Goal: Task Accomplishment & Management: Complete application form

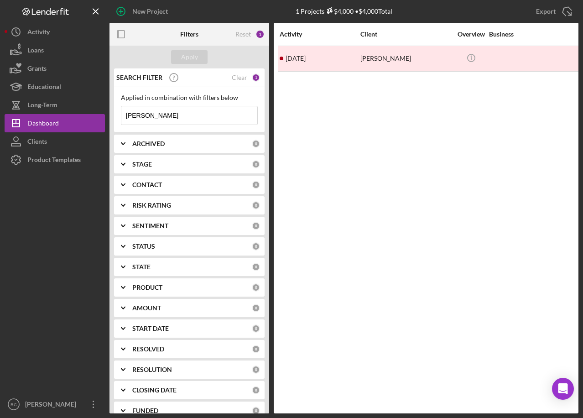
click at [150, 114] on input "ardith" at bounding box center [189, 115] width 136 height 18
type input "a"
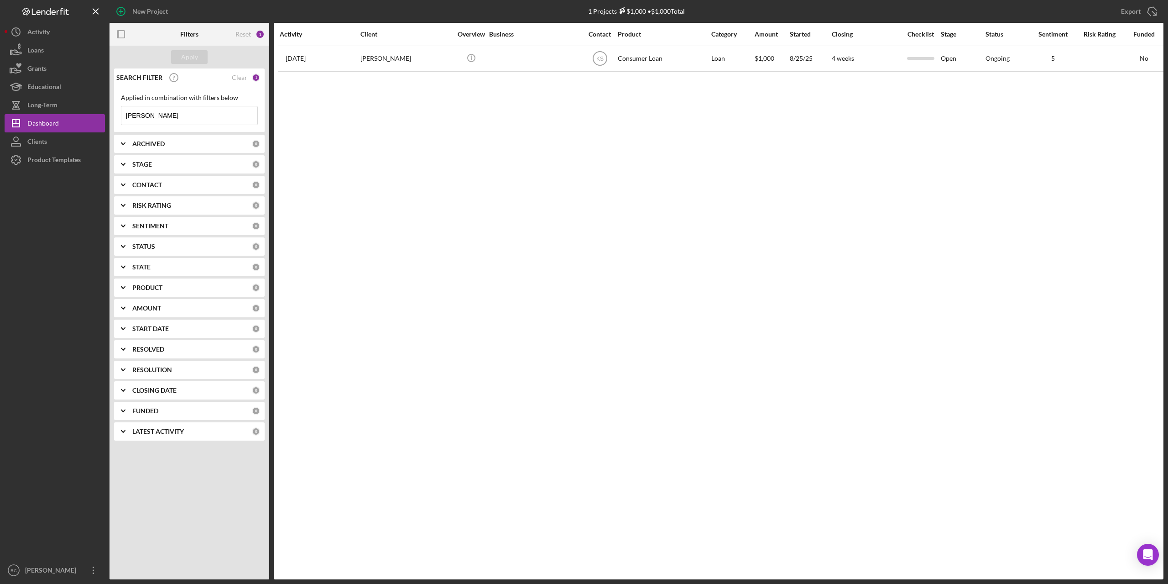
type input "[PERSON_NAME]"
click at [254, 33] on div "Reset 1" at bounding box center [249, 34] width 29 height 23
click at [241, 33] on div "Reset" at bounding box center [243, 34] width 16 height 7
click at [188, 97] on div "Applied in combination with filters below" at bounding box center [189, 97] width 137 height 7
click at [163, 111] on input at bounding box center [189, 115] width 136 height 18
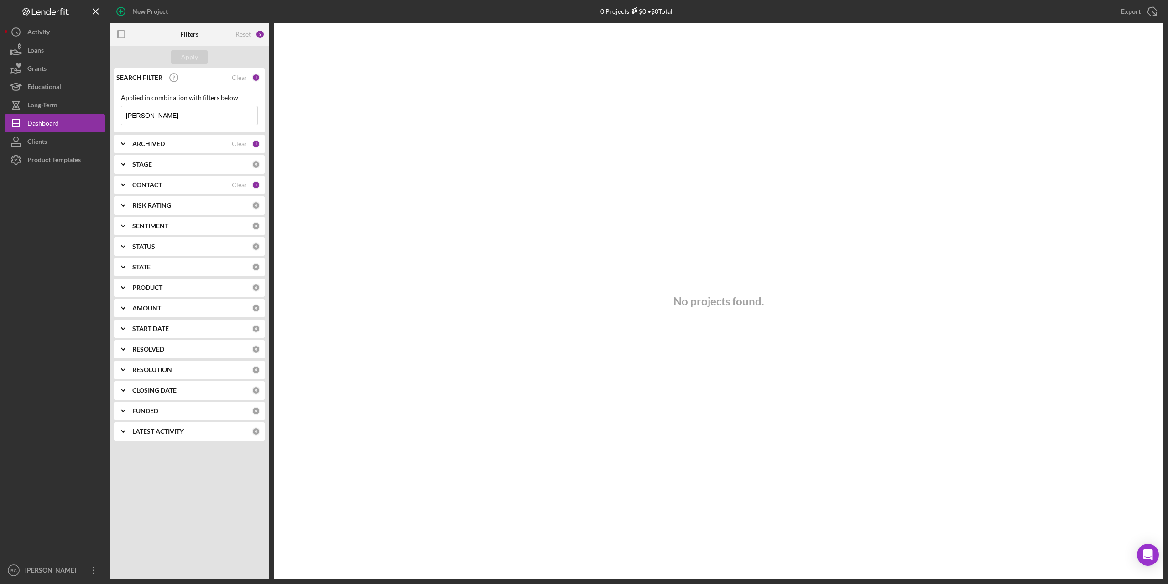
type input "[PERSON_NAME]"
click at [141, 185] on b "CONTACT" at bounding box center [147, 184] width 30 height 7
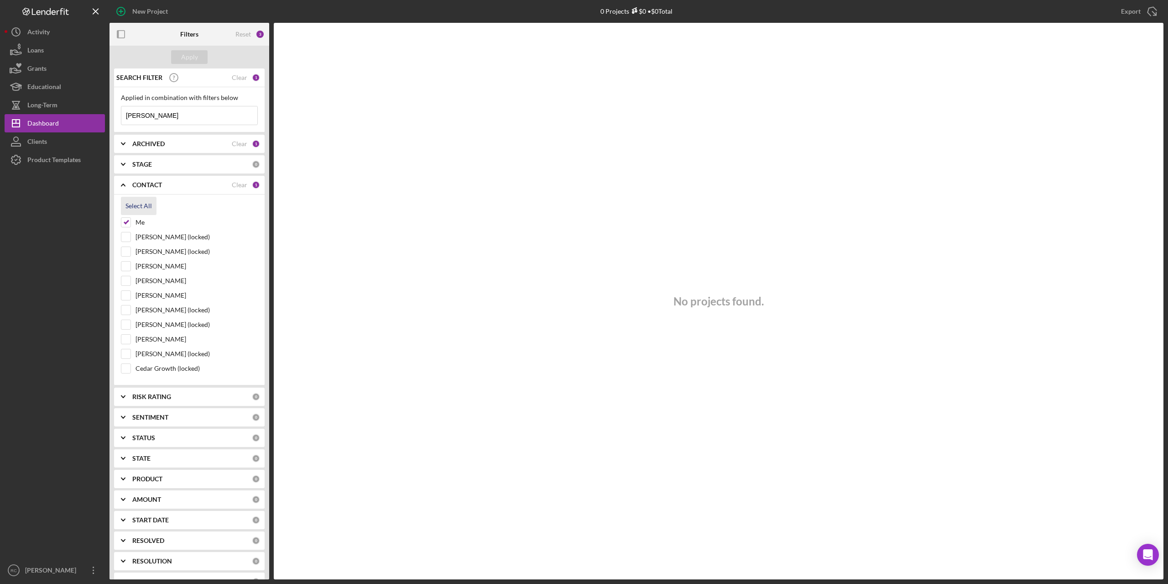
click at [143, 204] on div "Select All" at bounding box center [138, 206] width 26 height 18
checkbox input "true"
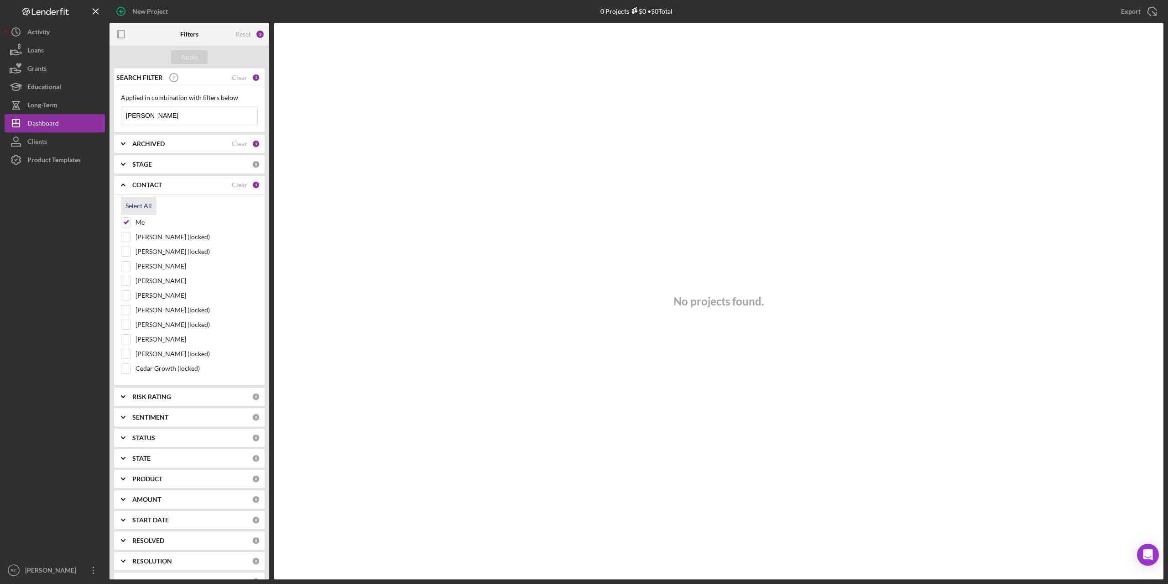
checkbox input "true"
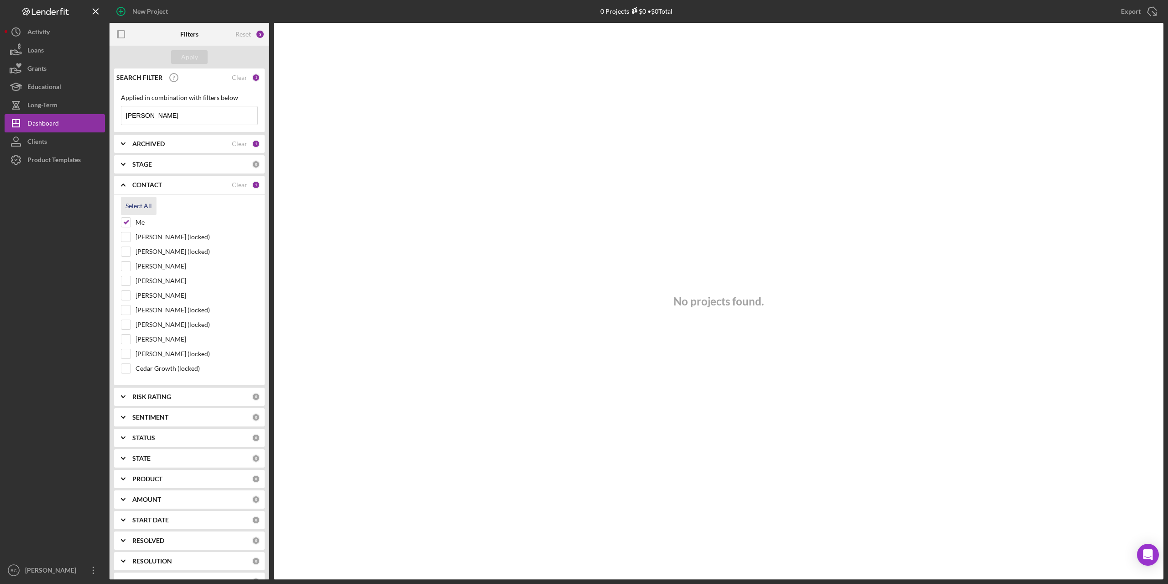
checkbox input "true"
click at [191, 57] on div "Apply" at bounding box center [189, 57] width 17 height 14
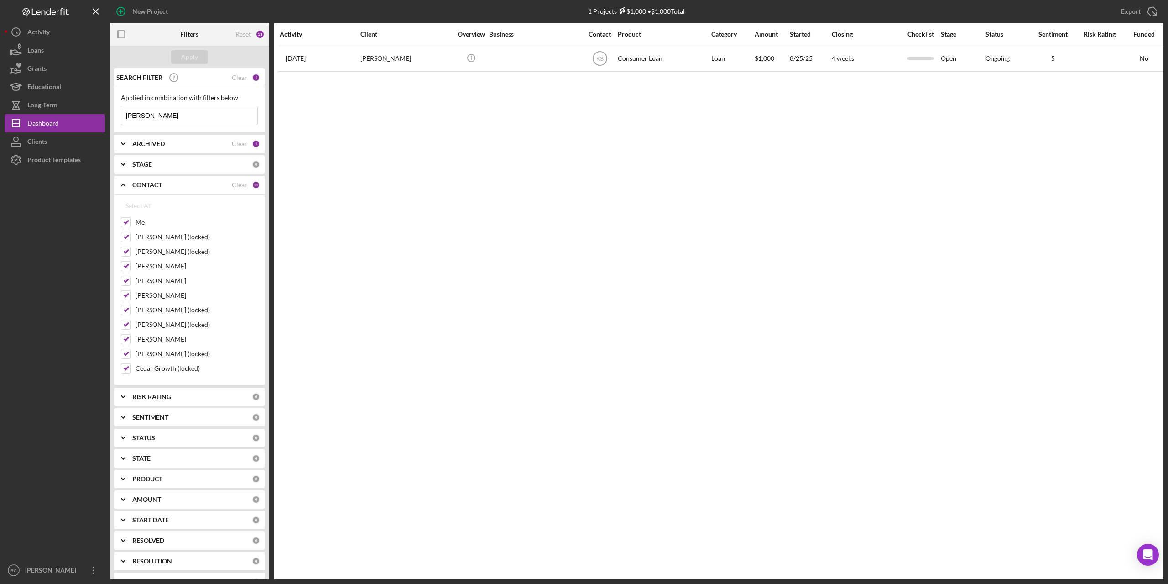
click at [165, 141] on div "ARCHIVED" at bounding box center [181, 143] width 99 height 7
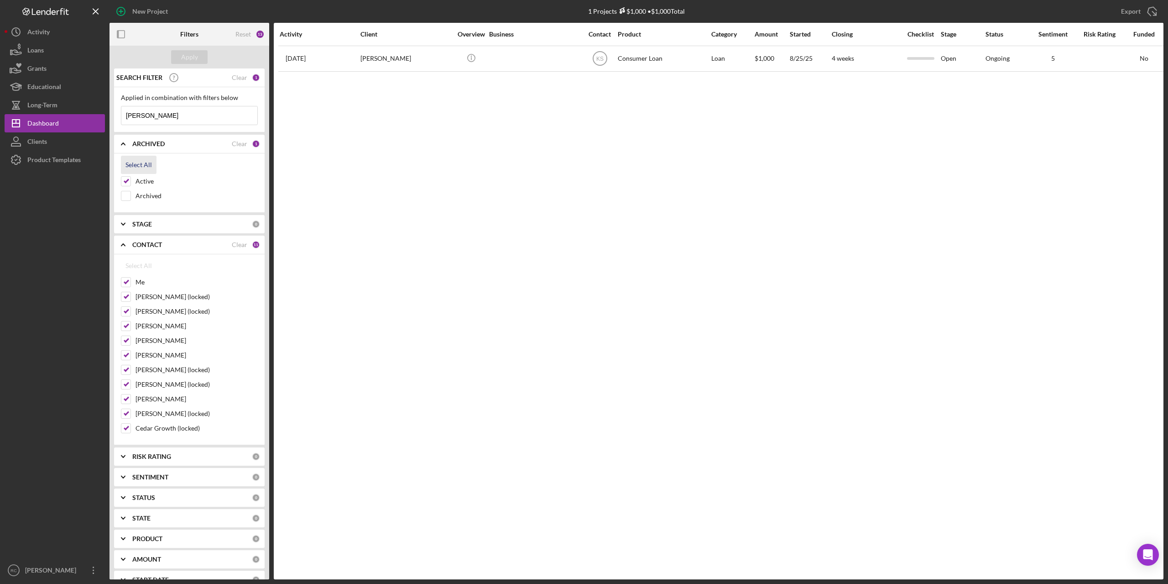
click at [143, 164] on div "Select All" at bounding box center [138, 165] width 26 height 18
checkbox input "true"
click at [191, 59] on div "Apply" at bounding box center [189, 57] width 17 height 14
click at [141, 224] on b "STAGE" at bounding box center [142, 223] width 20 height 7
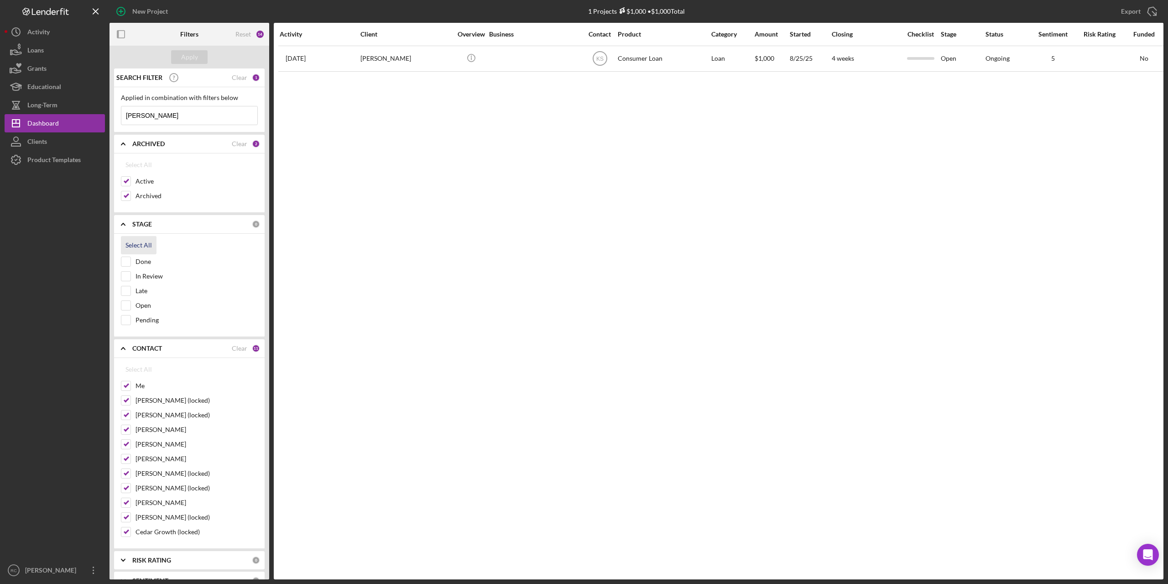
click at [140, 245] on div "Select All" at bounding box center [138, 245] width 26 height 18
checkbox input "true"
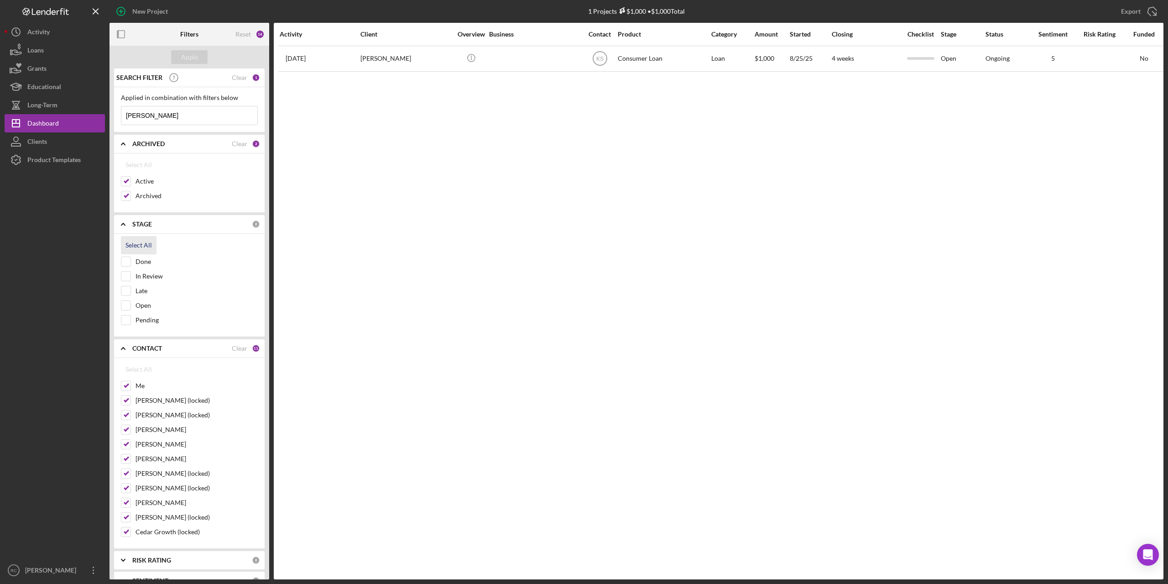
checkbox input "true"
click at [194, 48] on div "Apply" at bounding box center [189, 57] width 160 height 23
click at [48, 125] on div "Dashboard" at bounding box center [42, 124] width 31 height 21
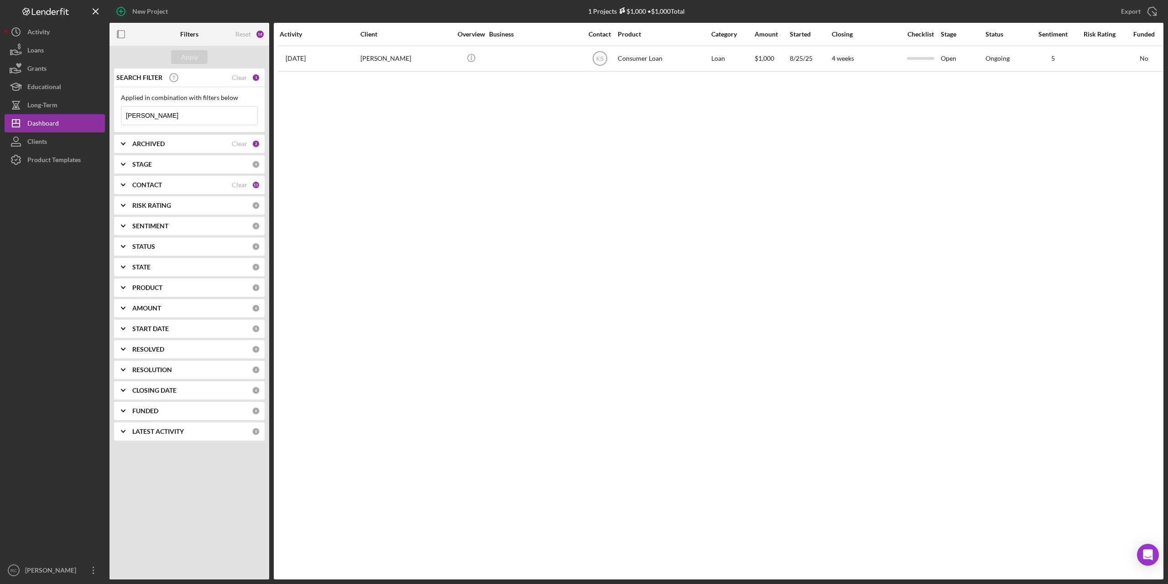
click at [161, 113] on input "[PERSON_NAME]" at bounding box center [189, 115] width 136 height 18
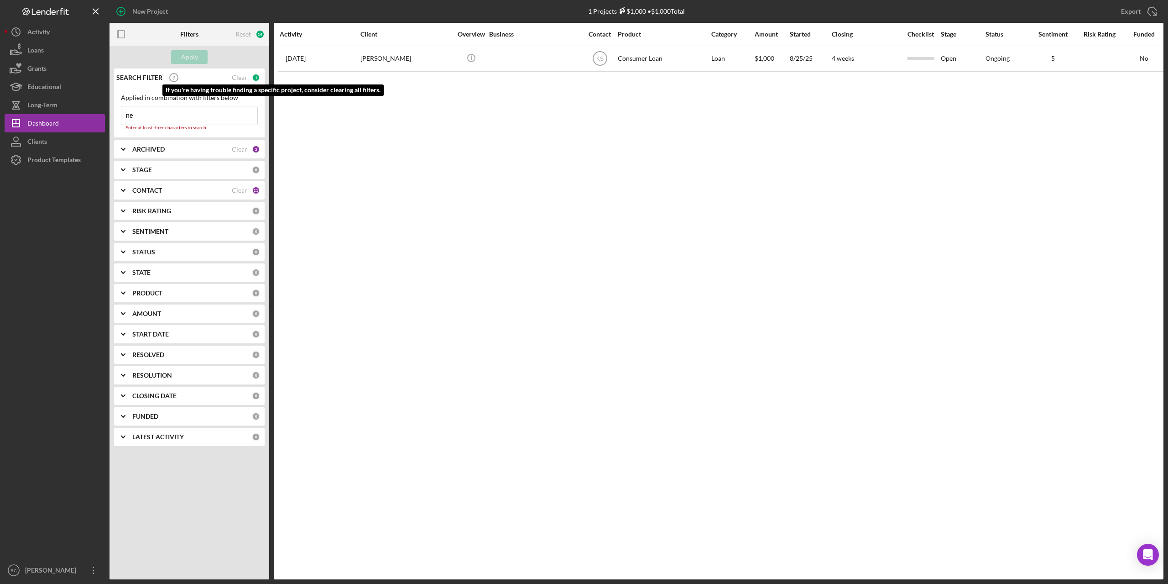
type input "n"
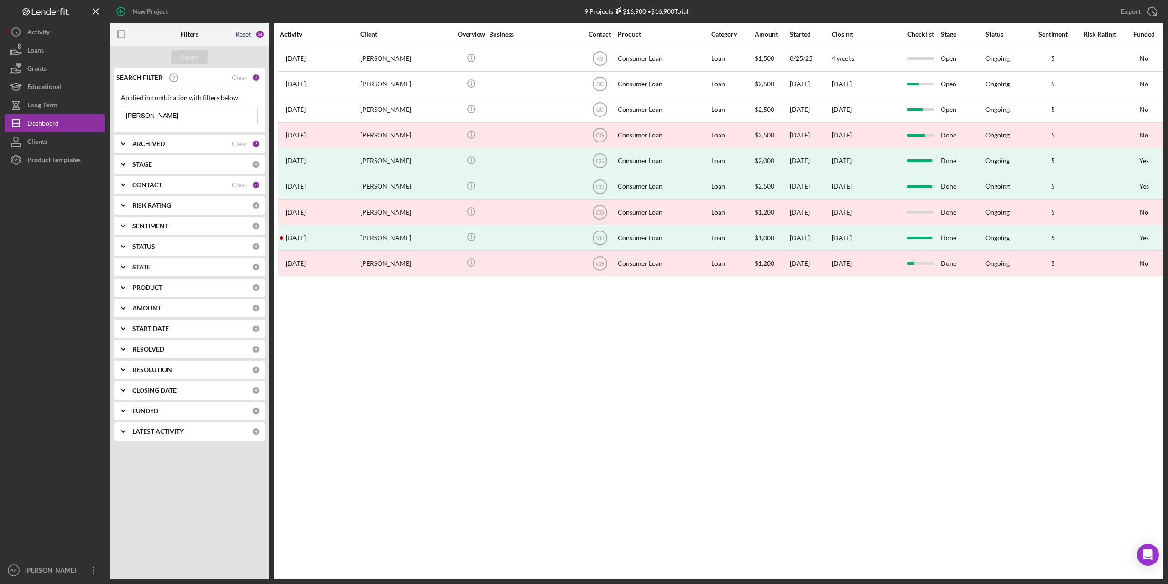
type input "[PERSON_NAME]"
click at [242, 35] on div "Reset" at bounding box center [243, 34] width 16 height 7
click at [199, 53] on button "Apply" at bounding box center [189, 57] width 36 height 14
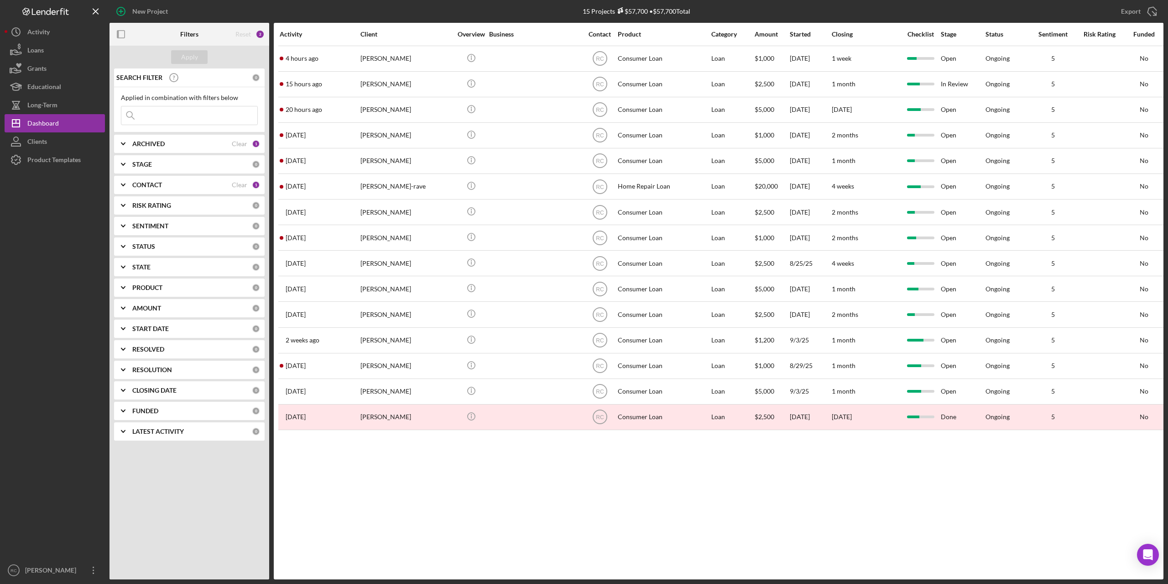
click at [148, 140] on b "ARCHIVED" at bounding box center [148, 143] width 32 height 7
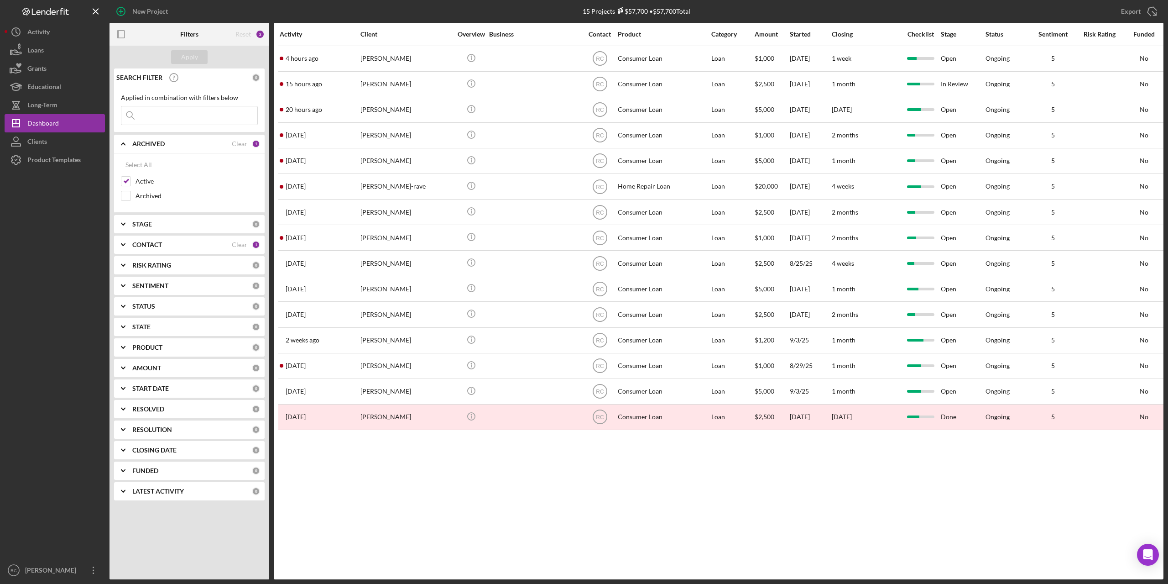
click at [137, 224] on b "STAGE" at bounding box center [142, 223] width 20 height 7
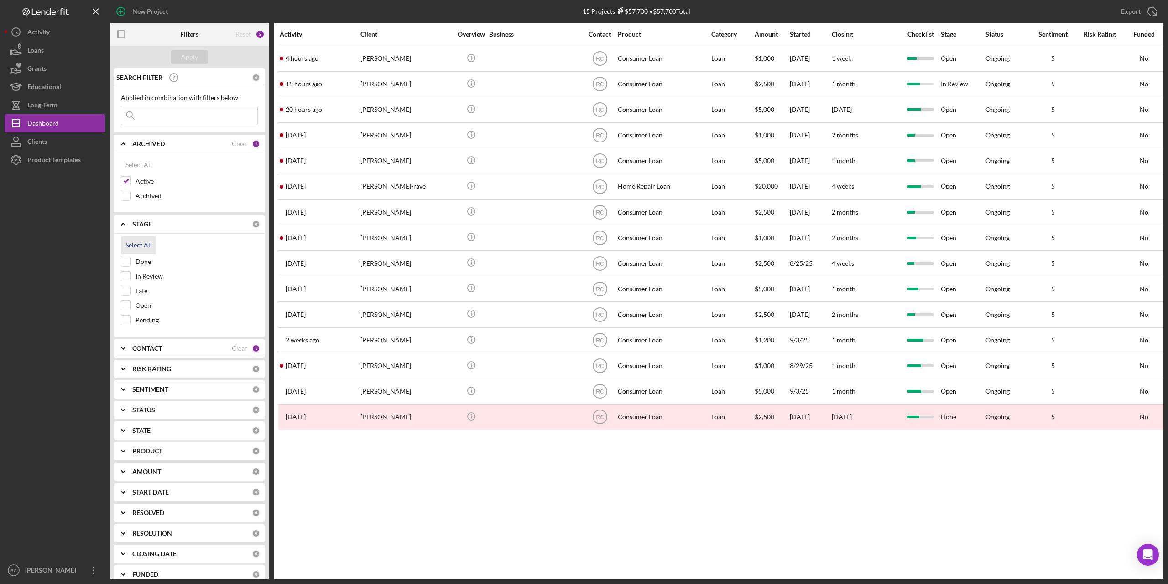
click at [128, 246] on div "Select All" at bounding box center [138, 245] width 26 height 18
checkbox input "true"
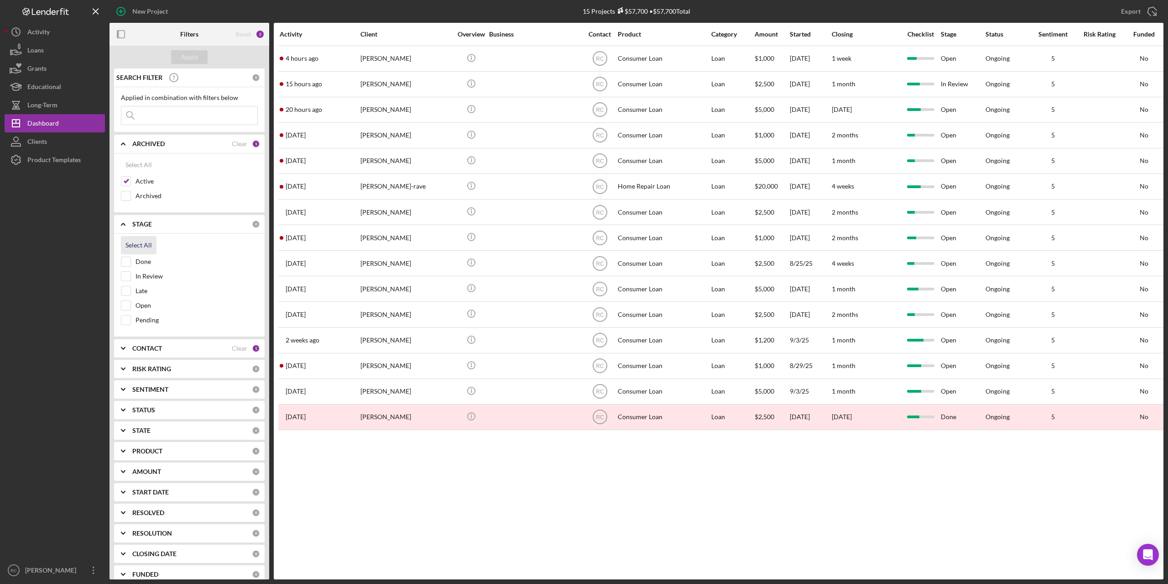
checkbox input "true"
click at [143, 166] on div "Select All" at bounding box center [138, 165] width 26 height 18
checkbox input "true"
click at [194, 53] on div "Apply" at bounding box center [189, 57] width 17 height 14
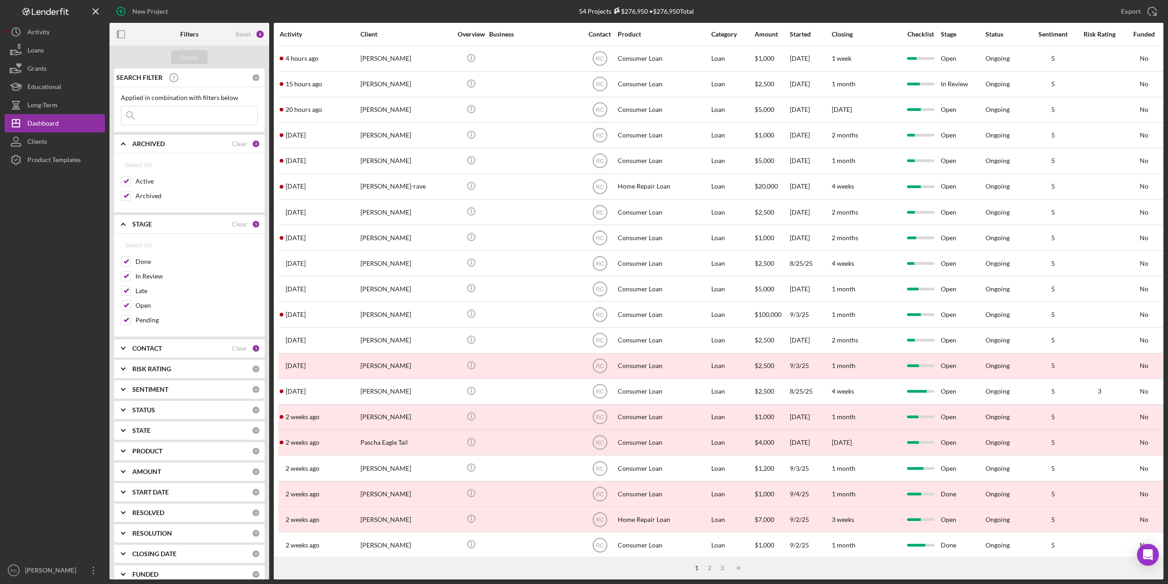
click at [172, 116] on input at bounding box center [189, 115] width 136 height 18
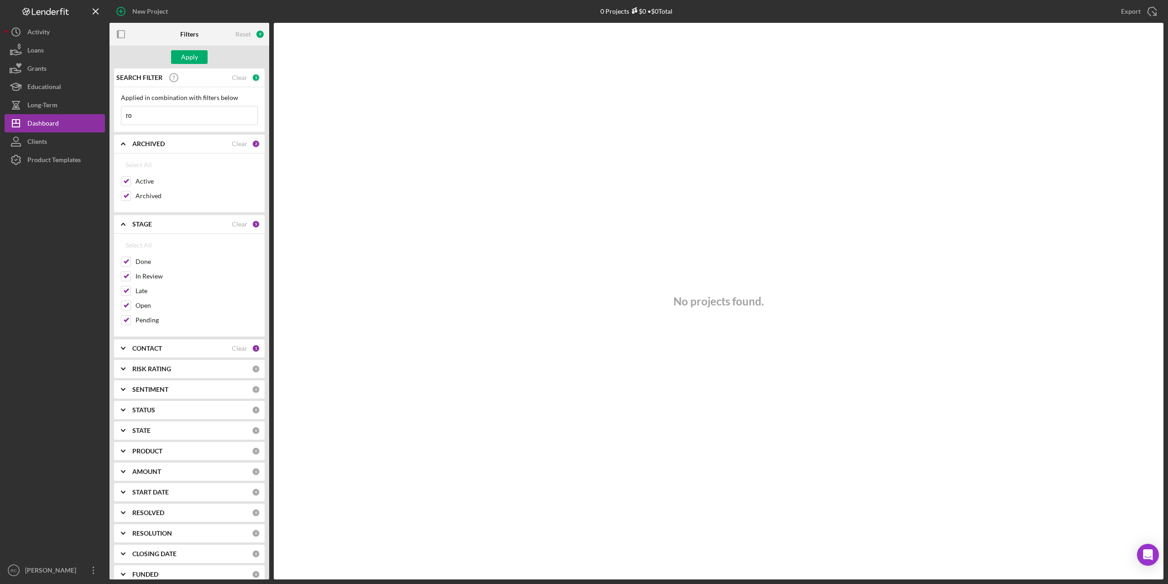
type input "r"
type input "roberty"
click at [239, 142] on div "Clear" at bounding box center [240, 143] width 16 height 7
checkbox input "false"
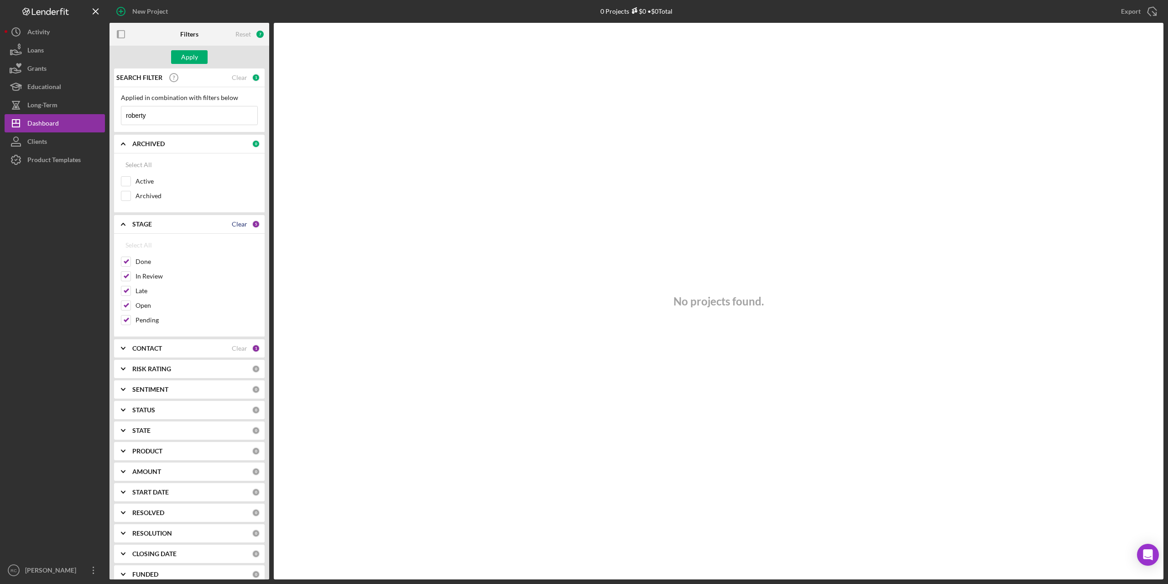
click at [233, 223] on div "Clear" at bounding box center [240, 223] width 16 height 7
checkbox input "false"
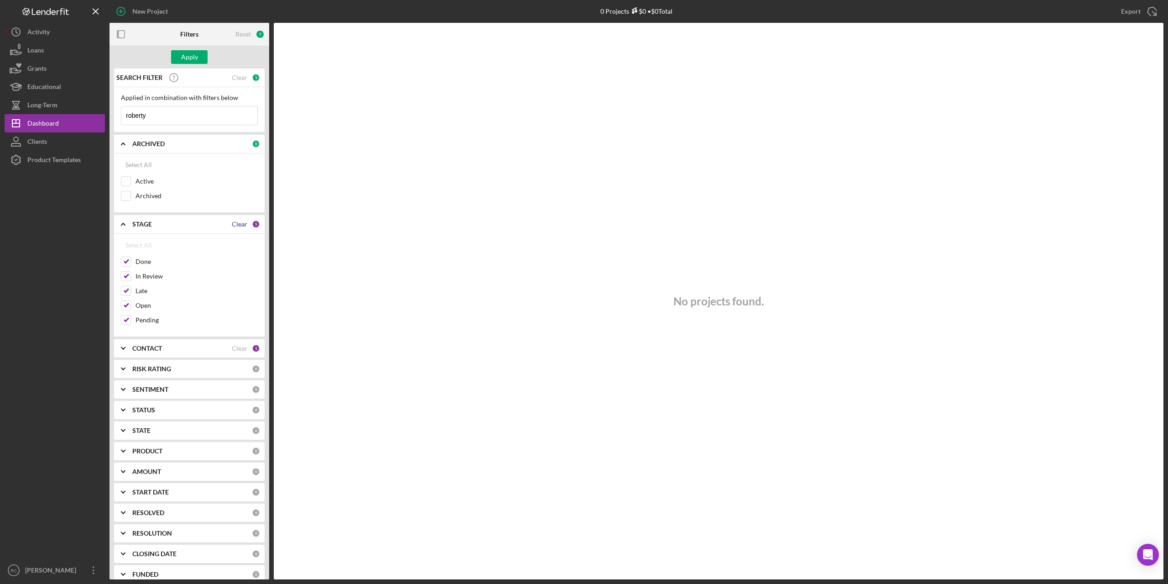
checkbox input "false"
click at [140, 348] on b "CONTACT" at bounding box center [147, 347] width 30 height 7
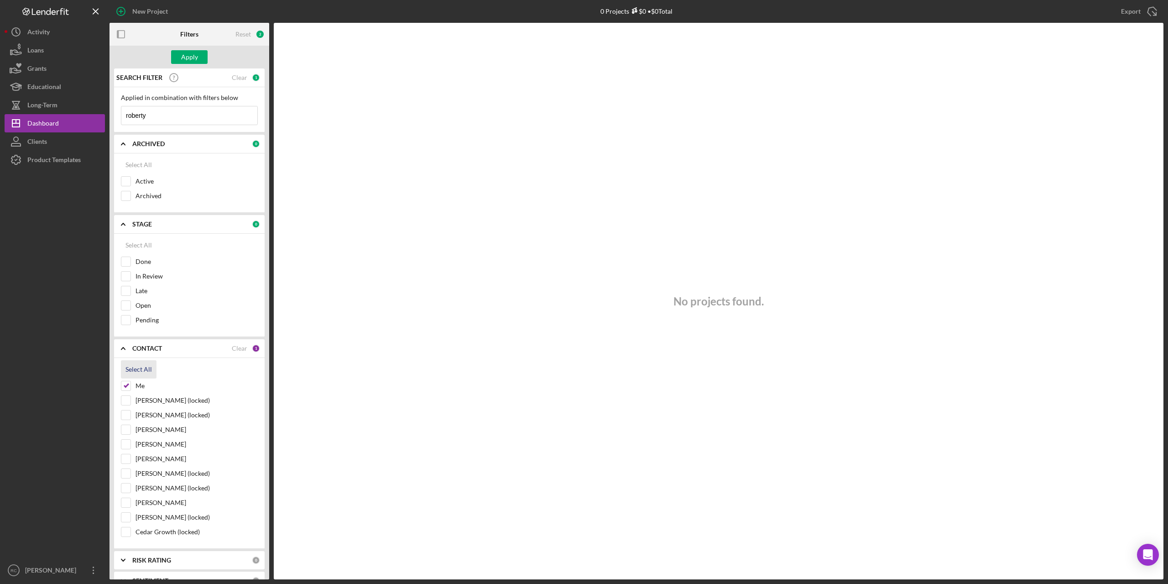
click at [136, 365] on div "Select All" at bounding box center [138, 369] width 26 height 18
checkbox input "true"
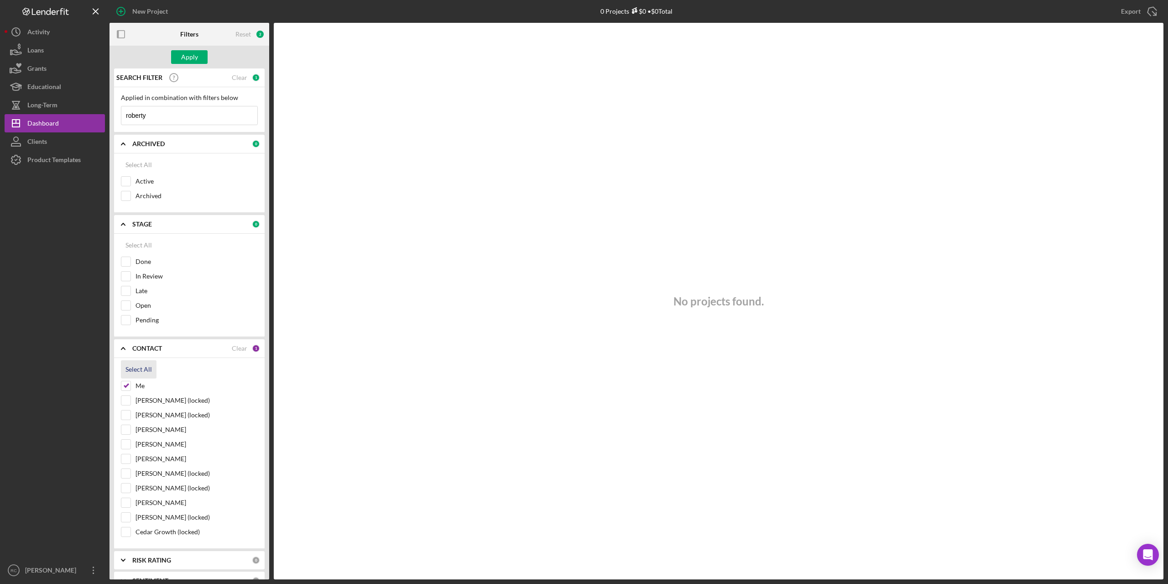
checkbox input "true"
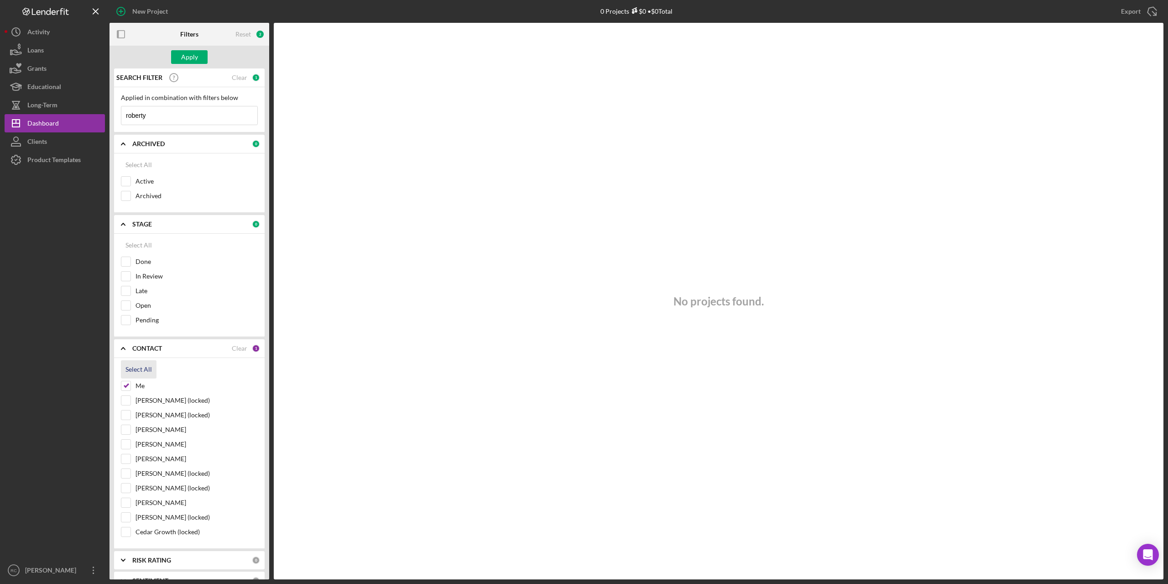
checkbox input "true"
click at [185, 55] on div "Apply" at bounding box center [189, 57] width 17 height 14
click at [166, 120] on input "roberty" at bounding box center [189, 115] width 136 height 18
type input "roberty\"
click at [137, 162] on div "Select All" at bounding box center [138, 165] width 26 height 18
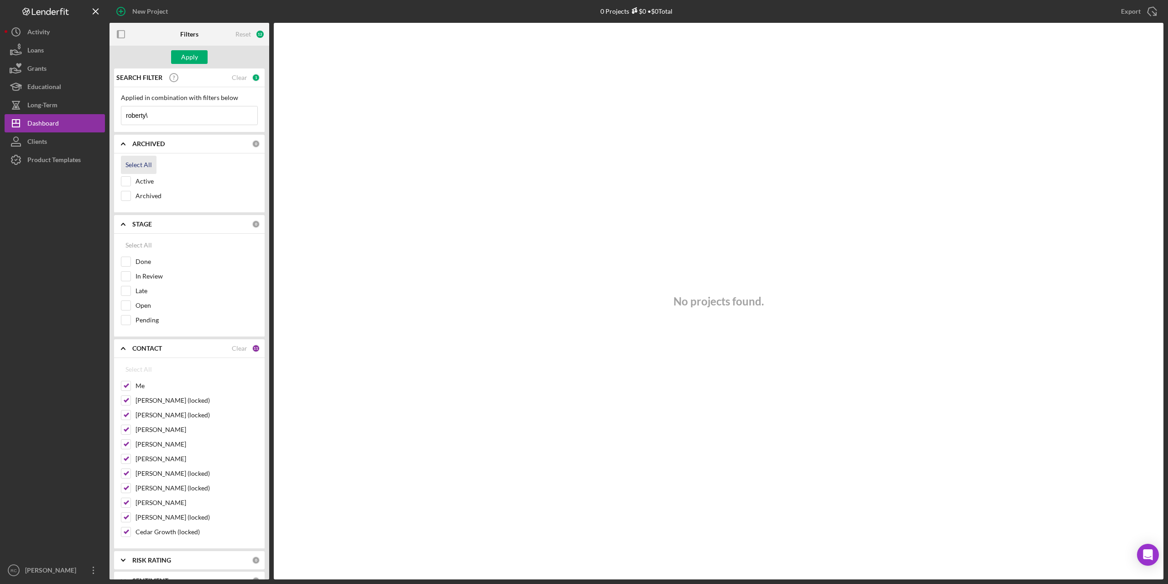
checkbox input "true"
click at [135, 244] on div "Select All" at bounding box center [138, 245] width 26 height 18
checkbox input "true"
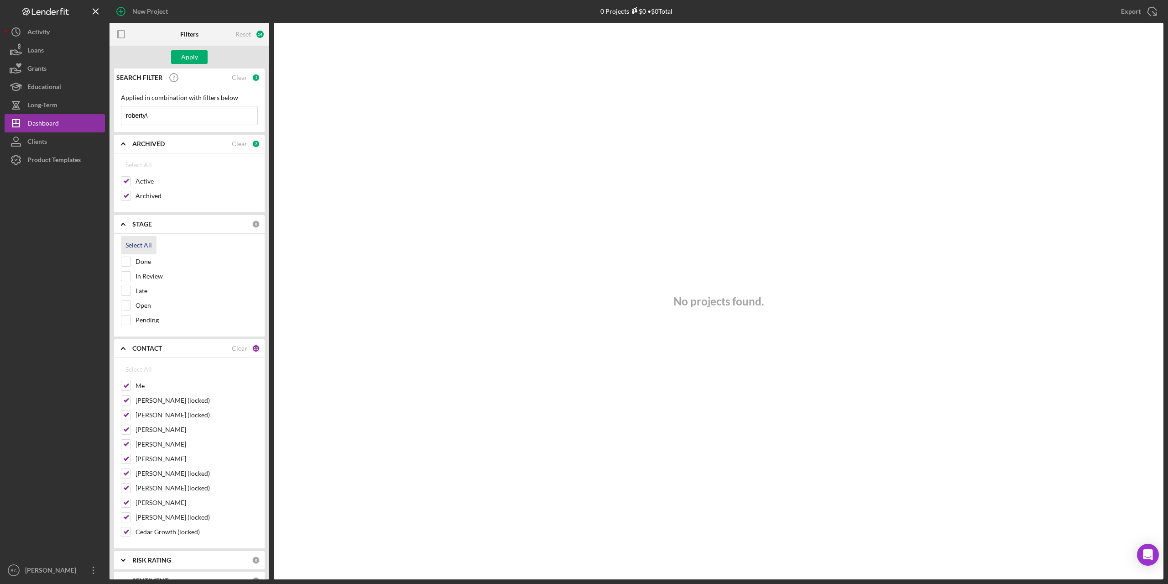
checkbox input "true"
click at [195, 56] on div "Apply" at bounding box center [189, 57] width 17 height 14
click at [155, 116] on input "roberty\" at bounding box center [189, 115] width 136 height 18
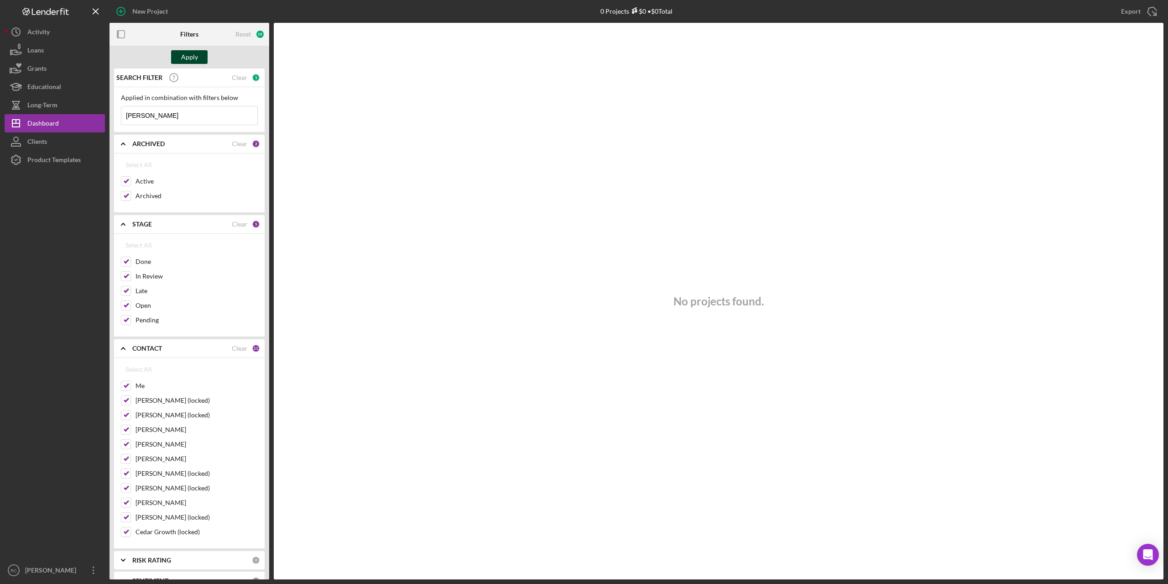
type input "[PERSON_NAME]"
click at [198, 55] on button "Apply" at bounding box center [189, 57] width 36 height 14
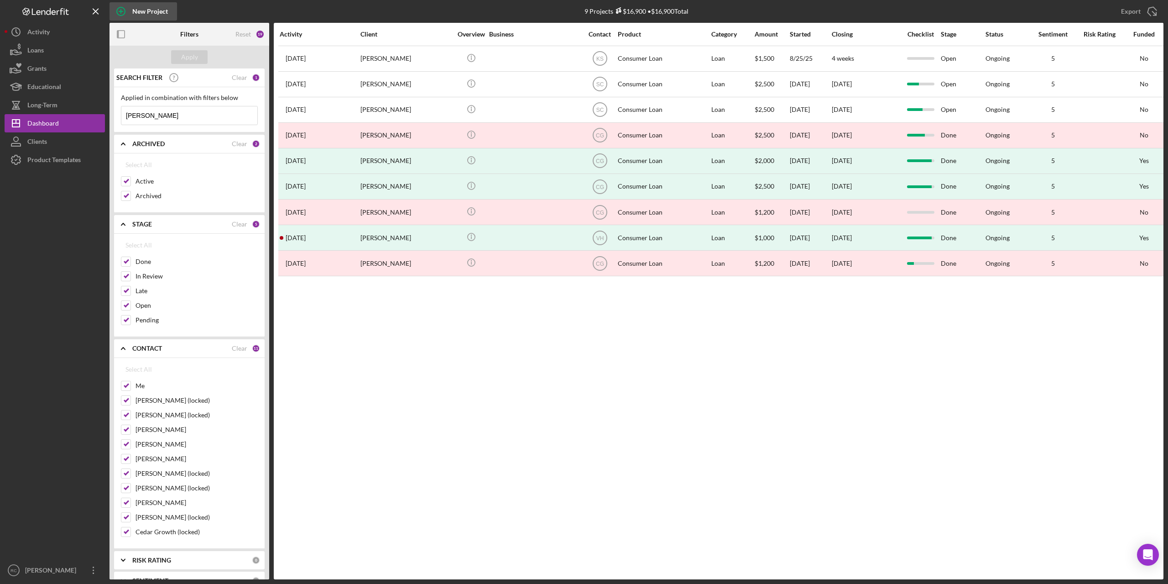
click at [151, 6] on div "New Project" at bounding box center [150, 11] width 36 height 18
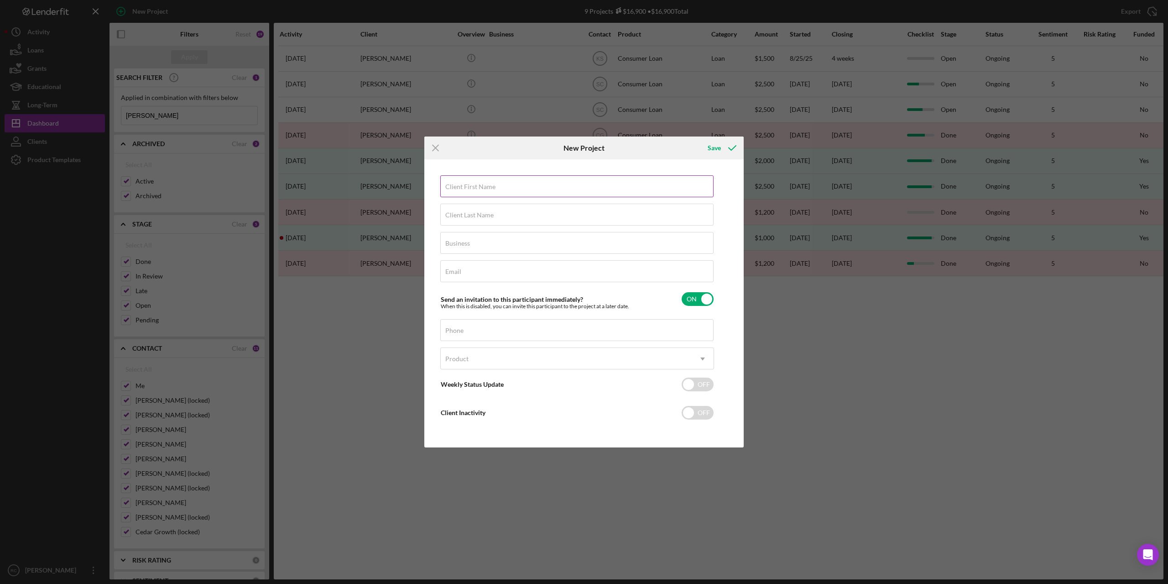
click at [473, 184] on label "Client First Name" at bounding box center [470, 186] width 50 height 7
click at [473, 184] on input "Client First Name" at bounding box center [576, 186] width 273 height 22
type input "[PERSON_NAME]"
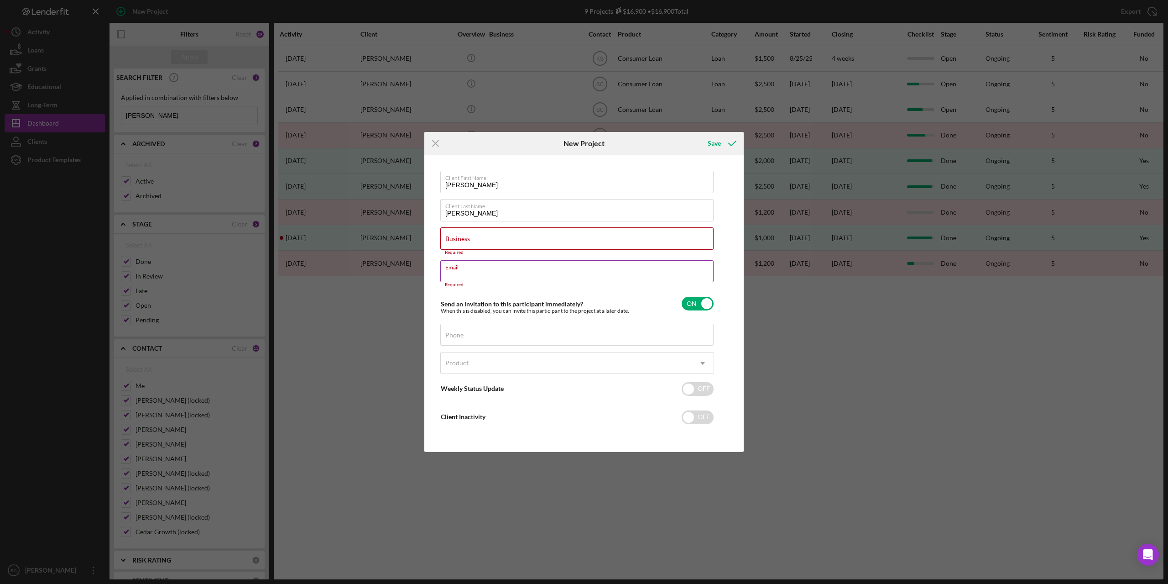
click at [495, 271] on div "Email Required" at bounding box center [577, 273] width 274 height 27
paste input "[EMAIL_ADDRESS][DOMAIN_NAME]"
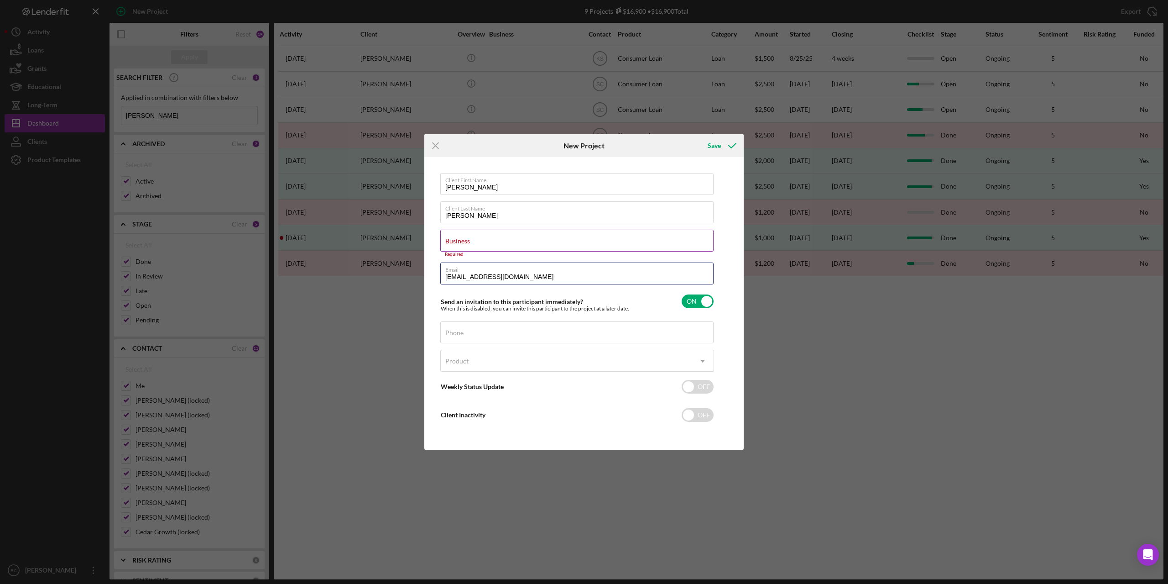
type input "[EMAIL_ADDRESS][DOMAIN_NAME]"
click at [487, 240] on div "Business Required" at bounding box center [577, 242] width 274 height 27
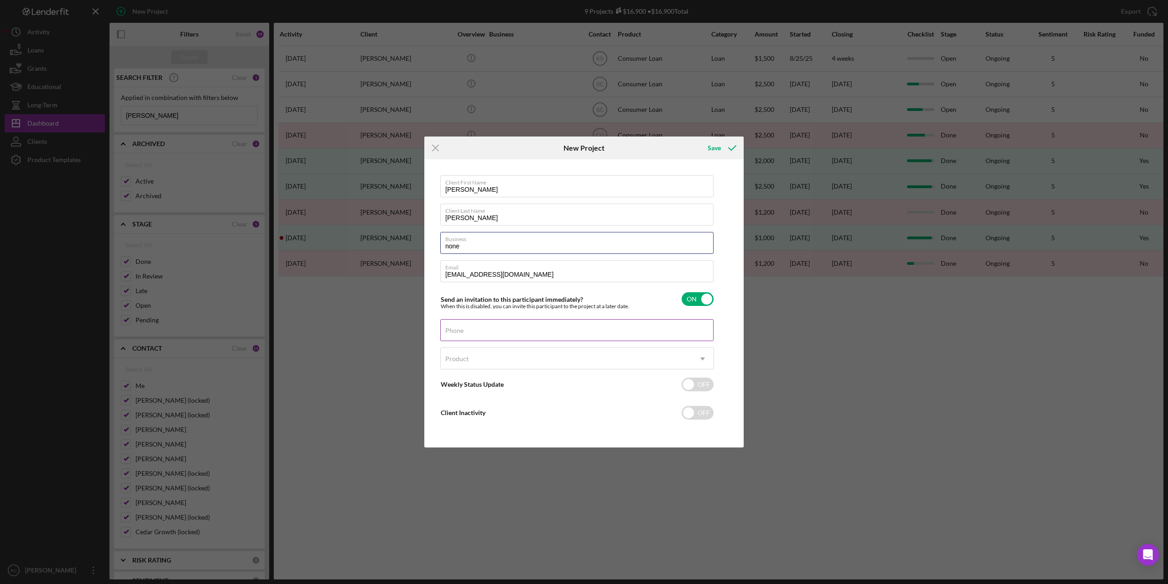
type input "none"
click at [485, 328] on div "Phone" at bounding box center [577, 330] width 274 height 23
type input "[PHONE_NUMBER]"
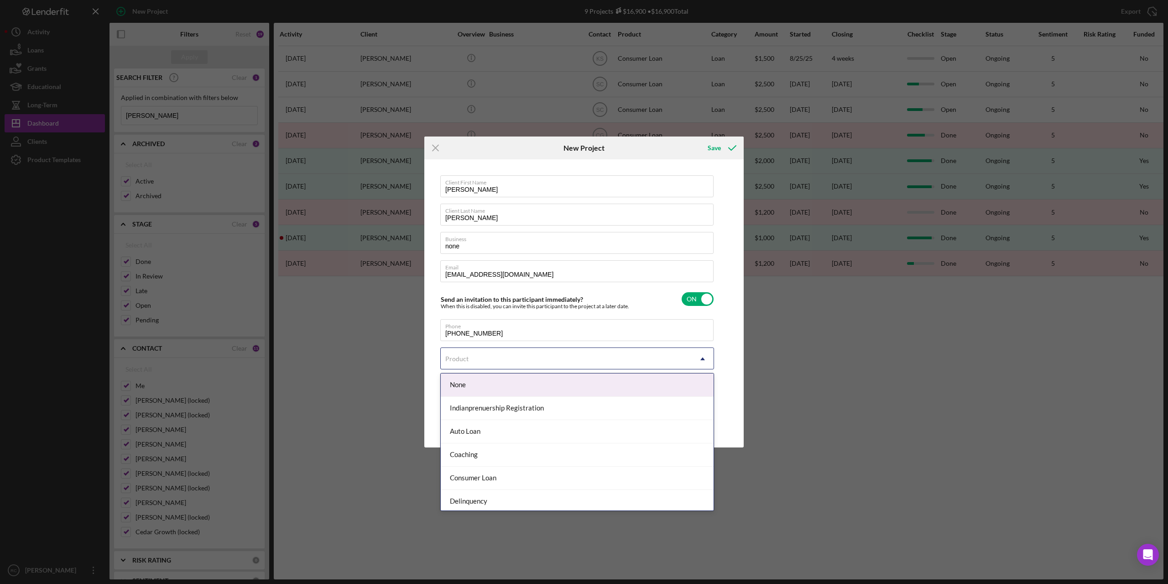
click at [506, 358] on div "Product" at bounding box center [566, 358] width 251 height 21
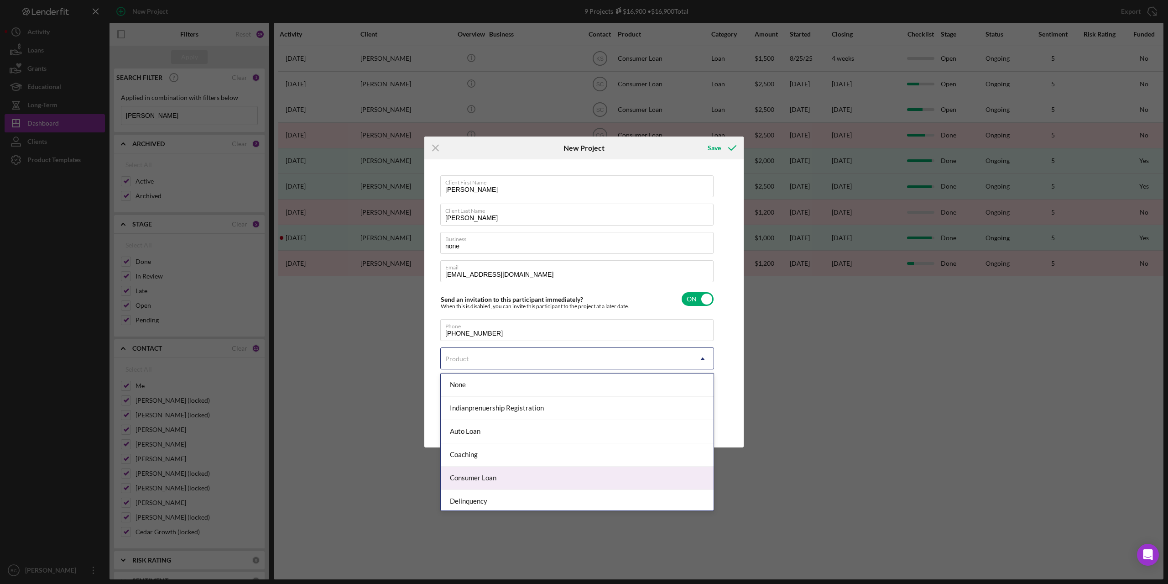
click at [533, 477] on div "Consumer Loan" at bounding box center [577, 477] width 273 height 23
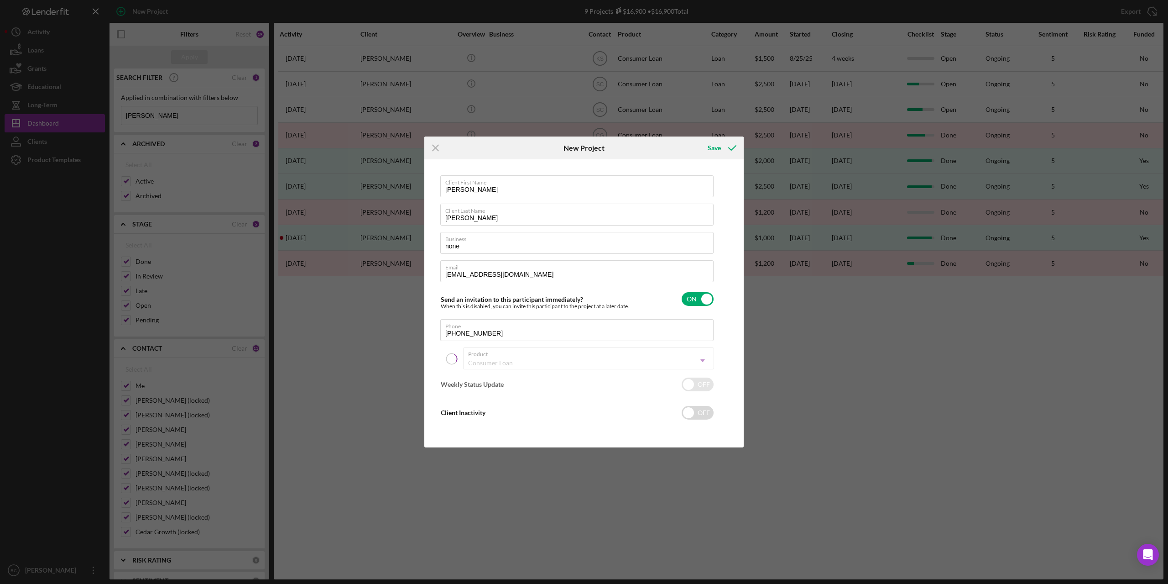
checkbox input "true"
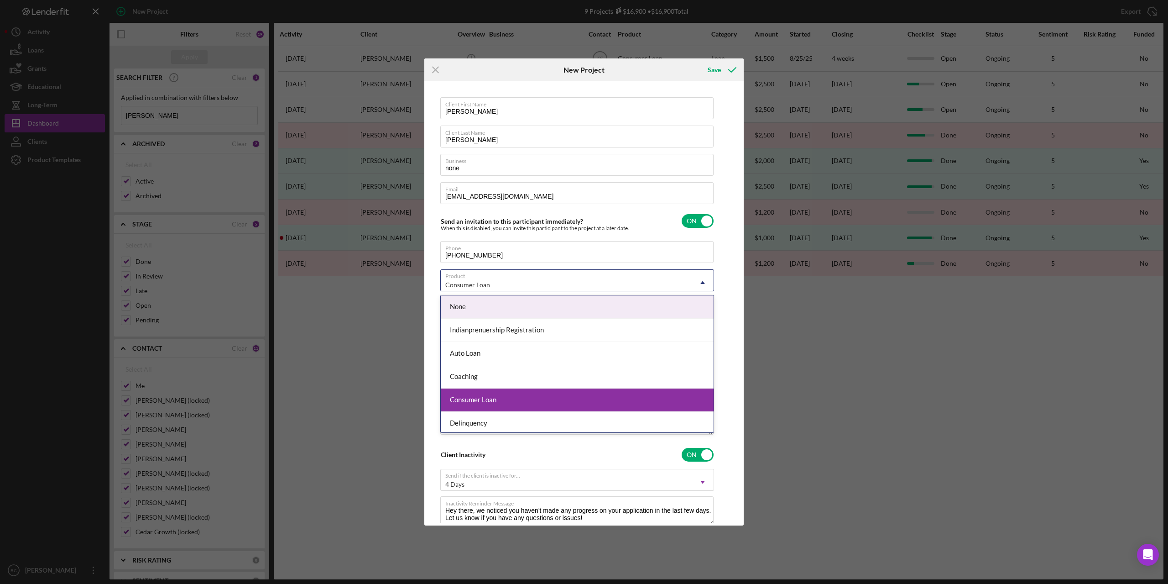
click at [505, 280] on div "Consumer Loan" at bounding box center [566, 284] width 251 height 21
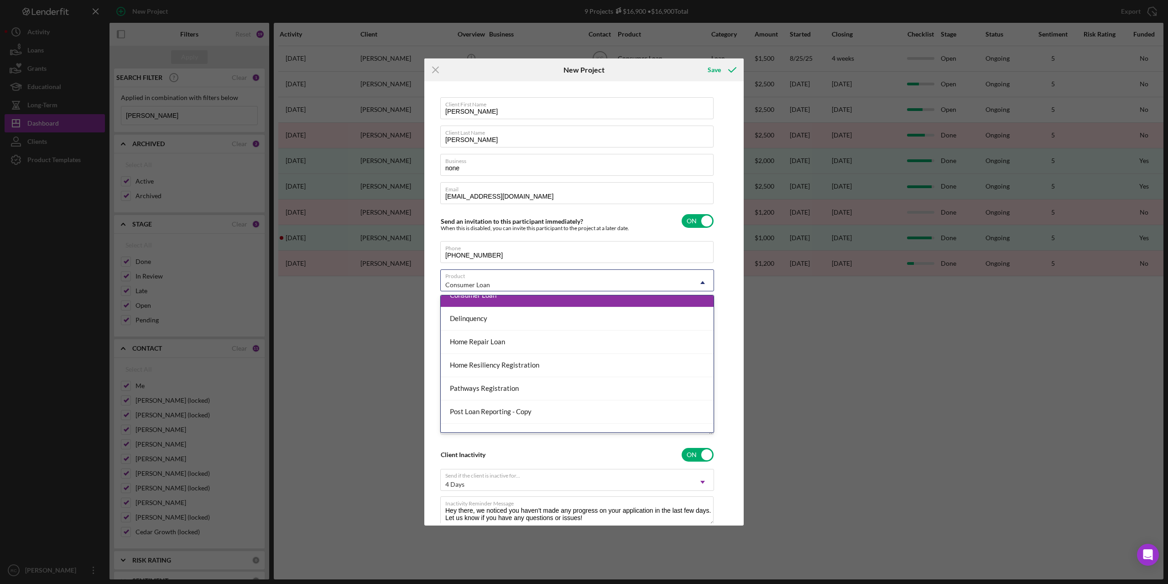
scroll to position [44, 0]
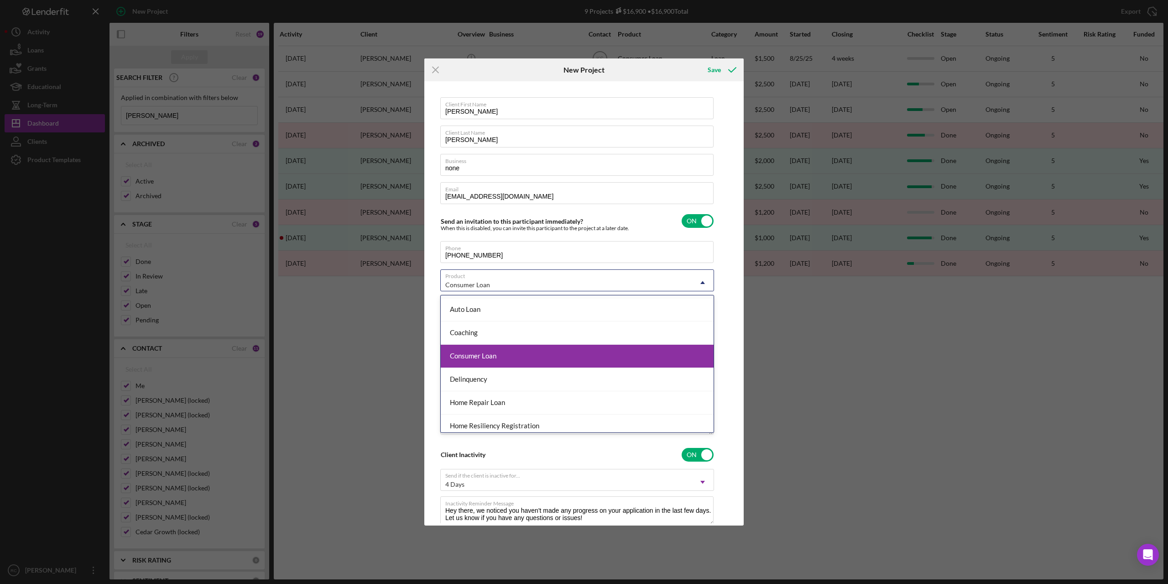
click at [476, 354] on div "Consumer Loan" at bounding box center [577, 355] width 273 height 23
type textarea "Here's a snapshot of information that has been fully approved, as well as the i…"
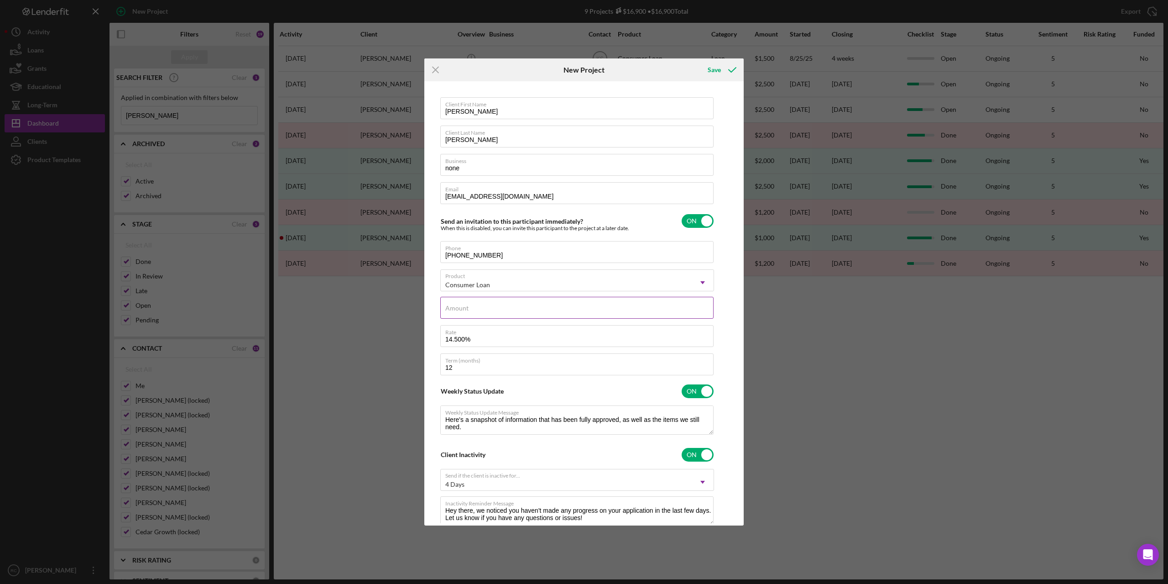
drag, startPoint x: 486, startPoint y: 307, endPoint x: 487, endPoint y: 302, distance: 5.1
click at [486, 307] on input "Amount" at bounding box center [576, 308] width 273 height 22
type input "$1"
type textarea "Here's a snapshot of information that has been fully approved, as well as the i…"
type input "$10"
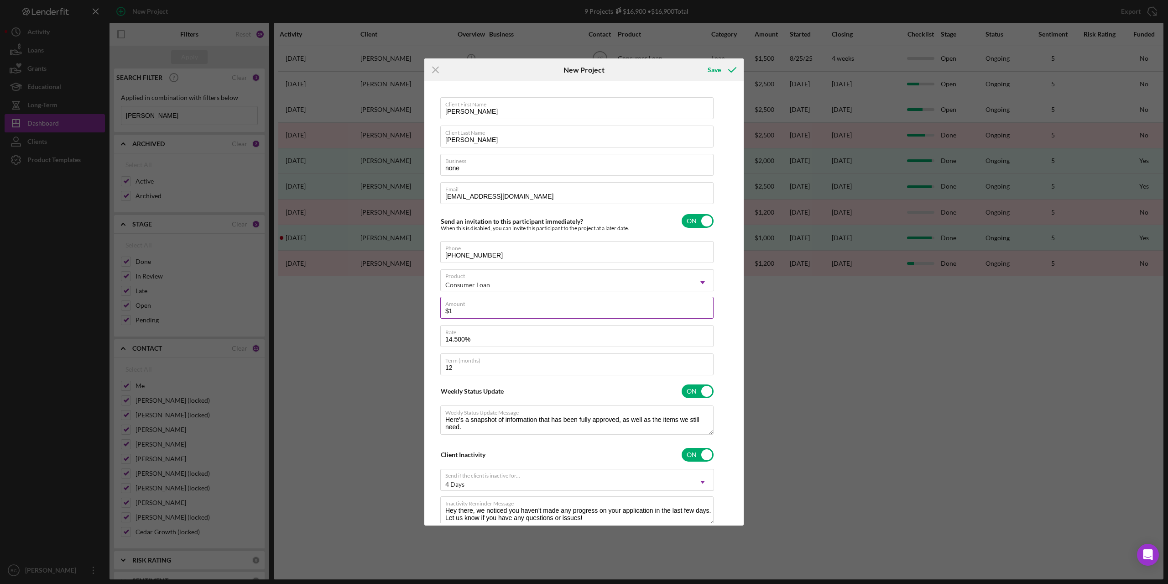
type textarea "Here's a snapshot of information that has been fully approved, as well as the i…"
type input "$100"
type textarea "Here's a snapshot of information that has been fully approved, as well as the i…"
type input "$1,000"
type textarea "Here's a snapshot of information that has been fully approved, as well as the i…"
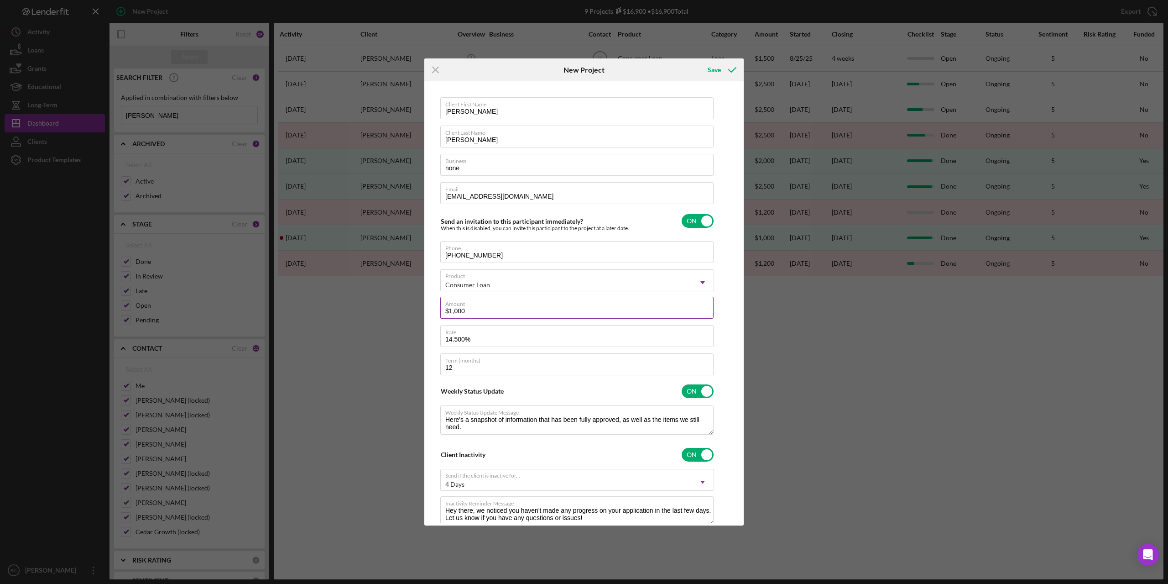
type input "$1,000"
type textarea "Here's a snapshot of information that has been fully approved, as well as the i…"
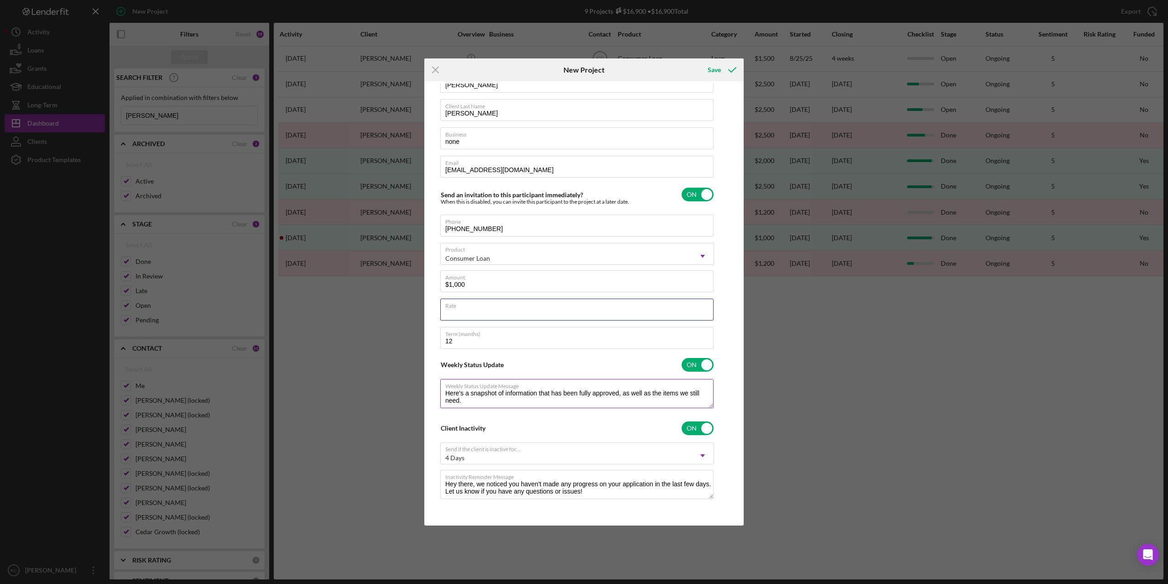
scroll to position [22, 0]
click at [714, 68] on div "Save" at bounding box center [714, 70] width 13 height 18
type textarea "Here's a snapshot of information that has been fully approved, as well as the i…"
checkbox input "false"
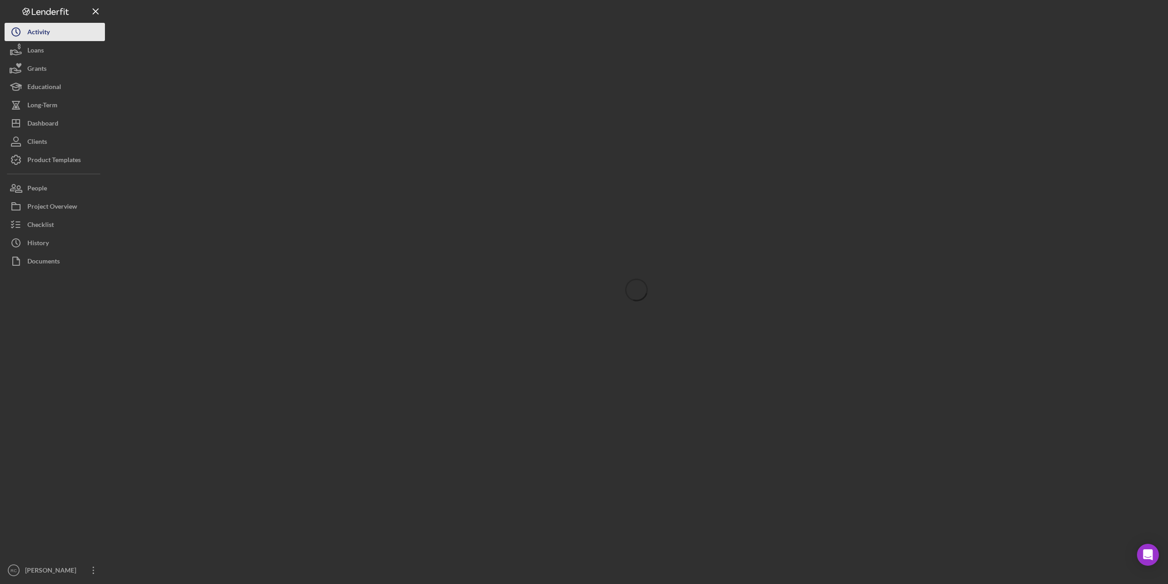
click at [36, 33] on div "Activity" at bounding box center [38, 33] width 22 height 21
